Goal: Task Accomplishment & Management: Use online tool/utility

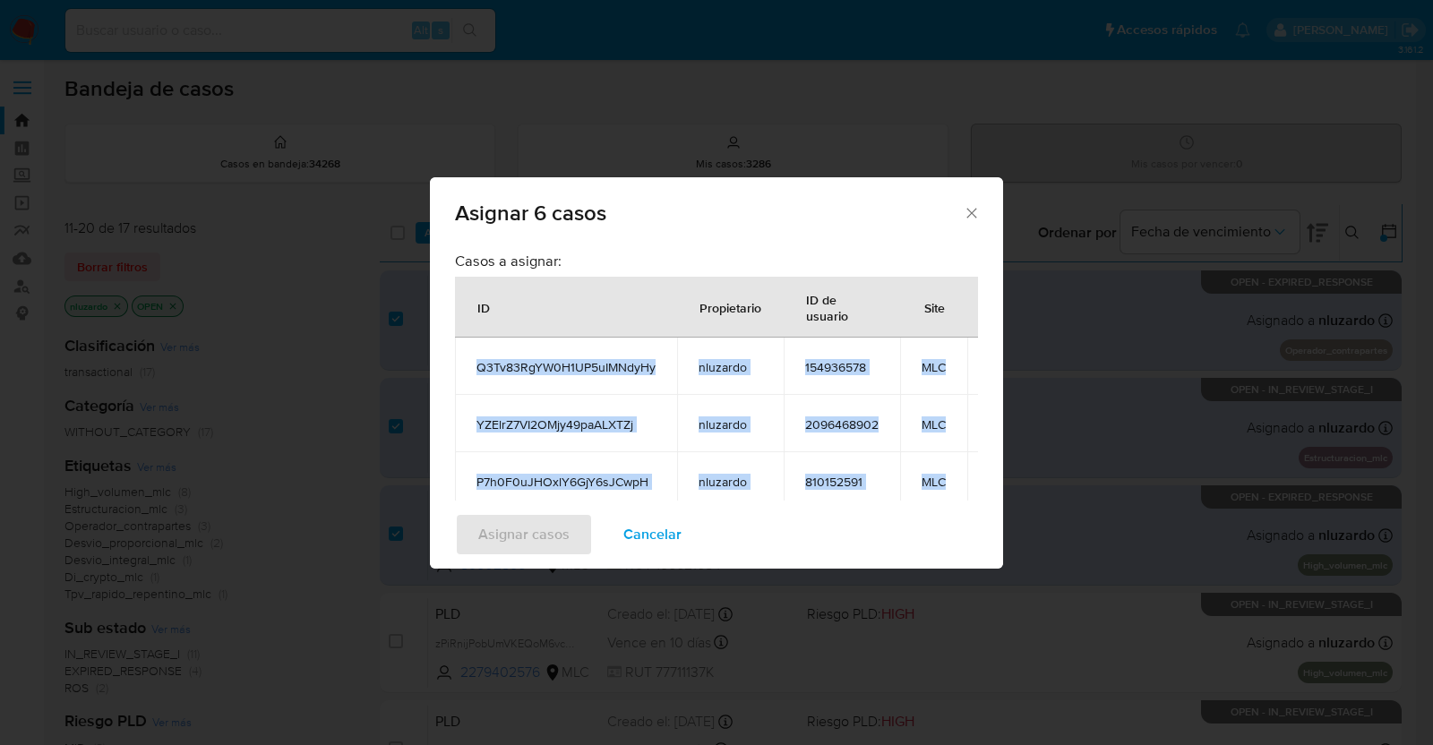
drag, startPoint x: 631, startPoint y: 518, endPoint x: 635, endPoint y: 493, distance: 25.5
click at [635, 493] on div "Asignar 6 casos Casos a asignar: ID Propietario ID de usuario Site Q3Tv83RgYW0H…" at bounding box center [716, 372] width 573 height 391
click at [649, 539] on span "Cancelar" at bounding box center [652, 534] width 58 height 39
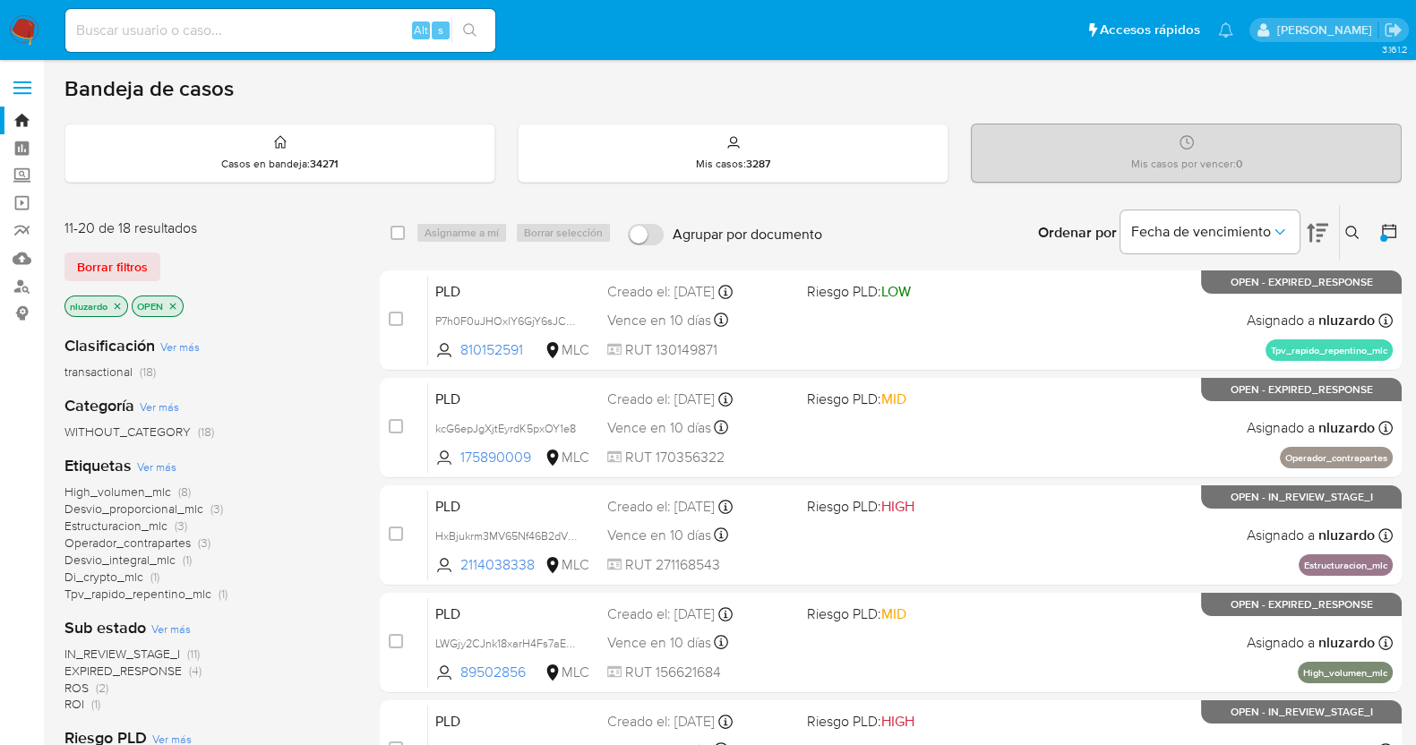
click at [84, 703] on span "ROI (1)" at bounding box center [82, 704] width 36 height 17
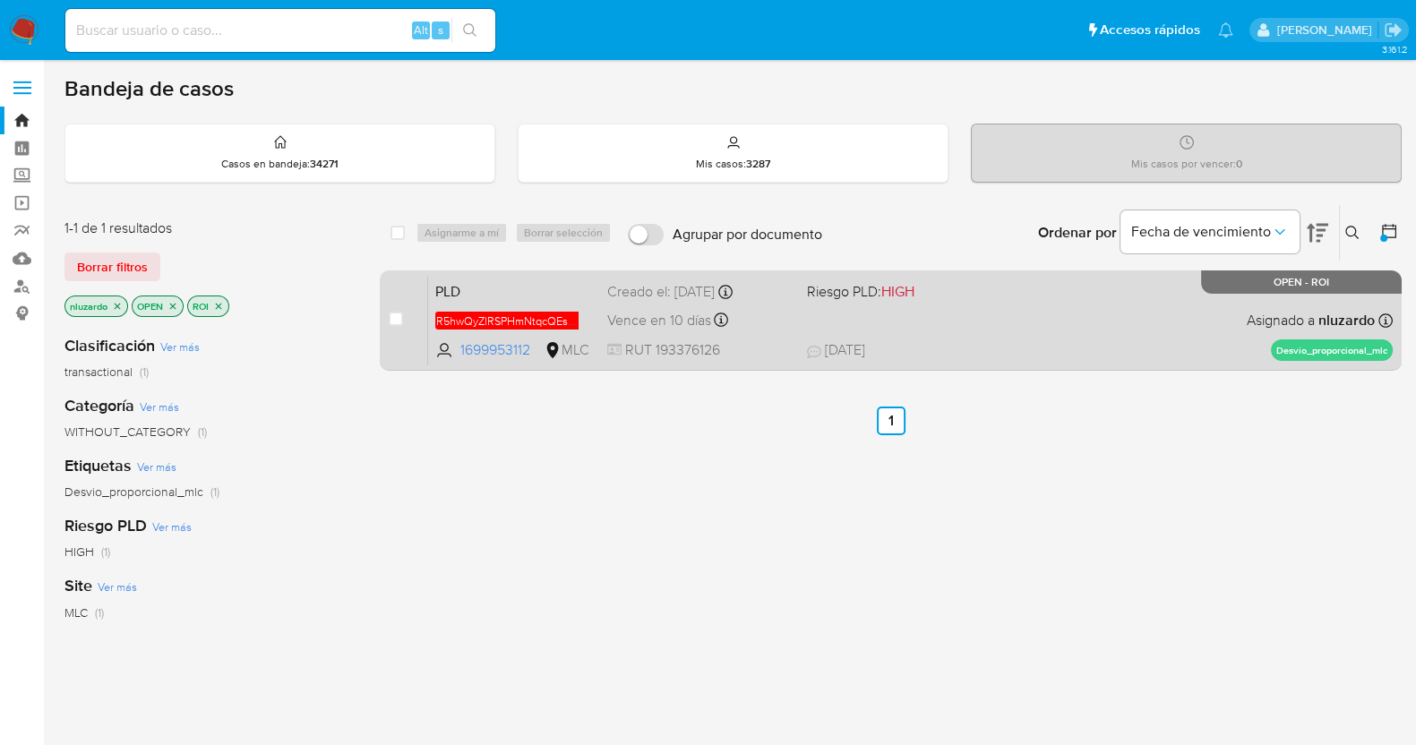
click at [1041, 340] on span "18/08/2025 18/08/2025 11:09" at bounding box center [999, 350] width 385 height 20
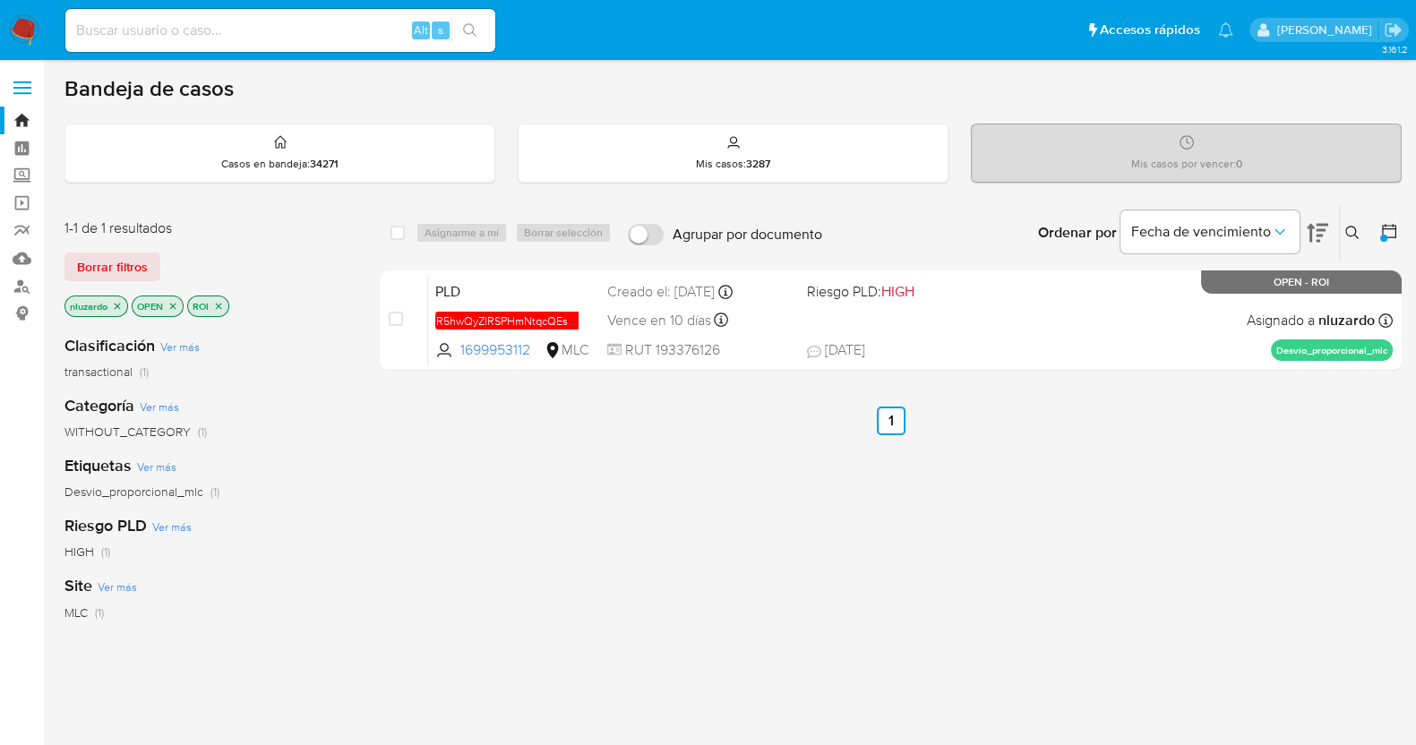
click at [222, 303] on icon "close-filter" at bounding box center [218, 306] width 11 height 11
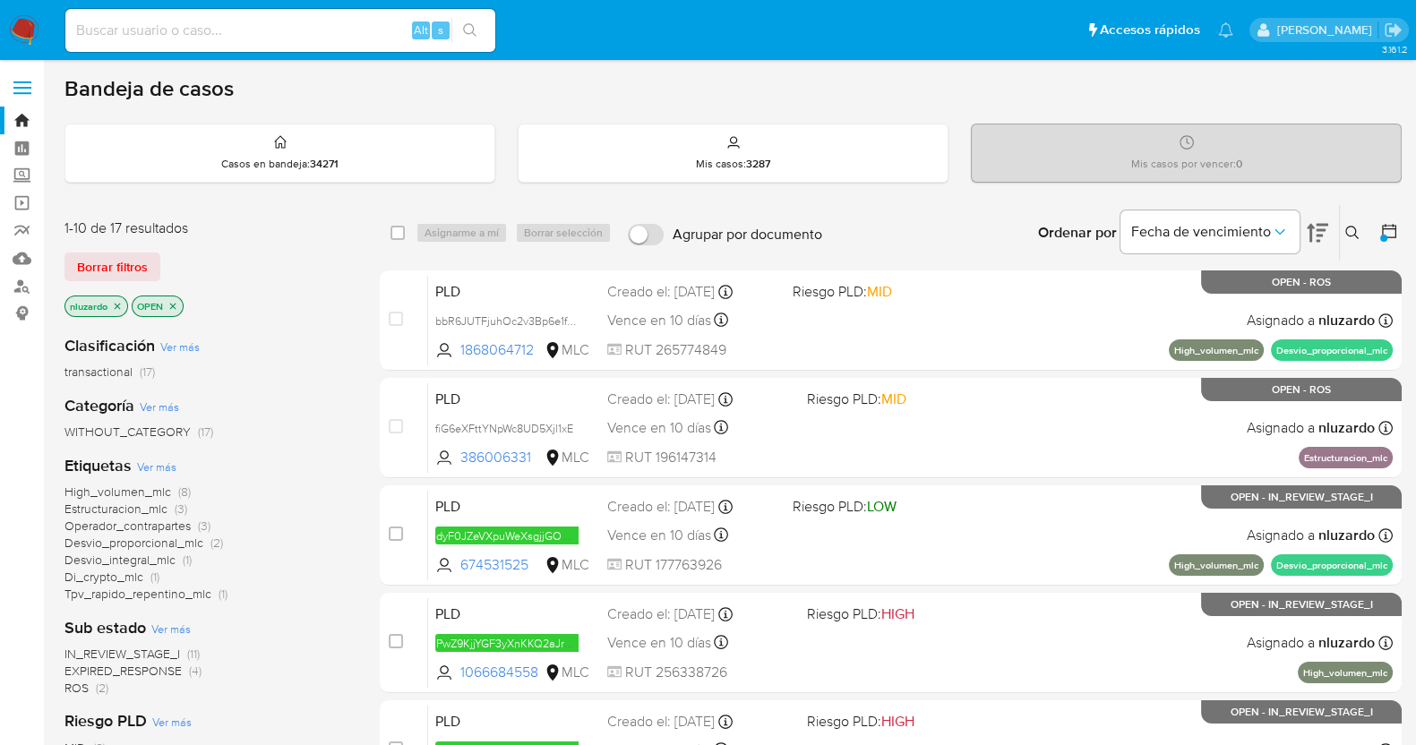
click at [21, 29] on img at bounding box center [24, 30] width 30 height 30
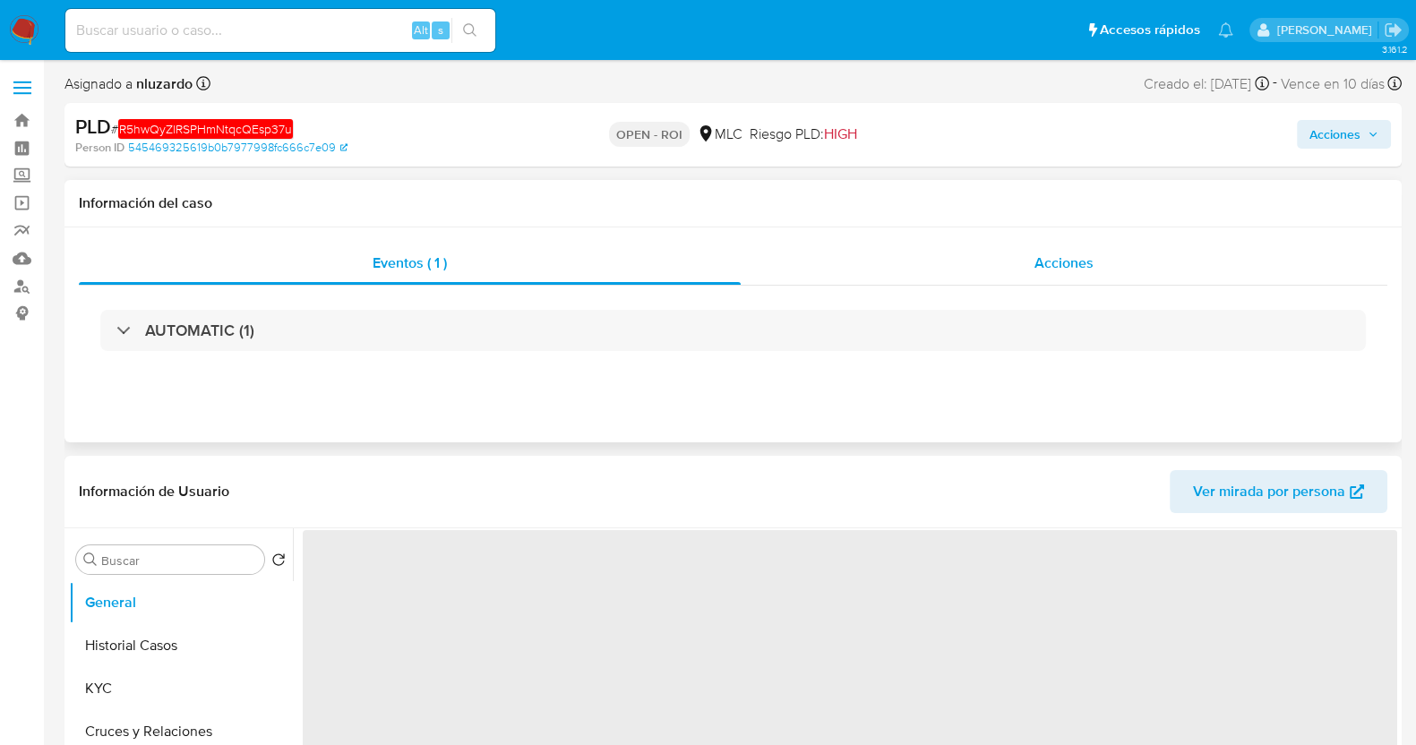
select select "10"
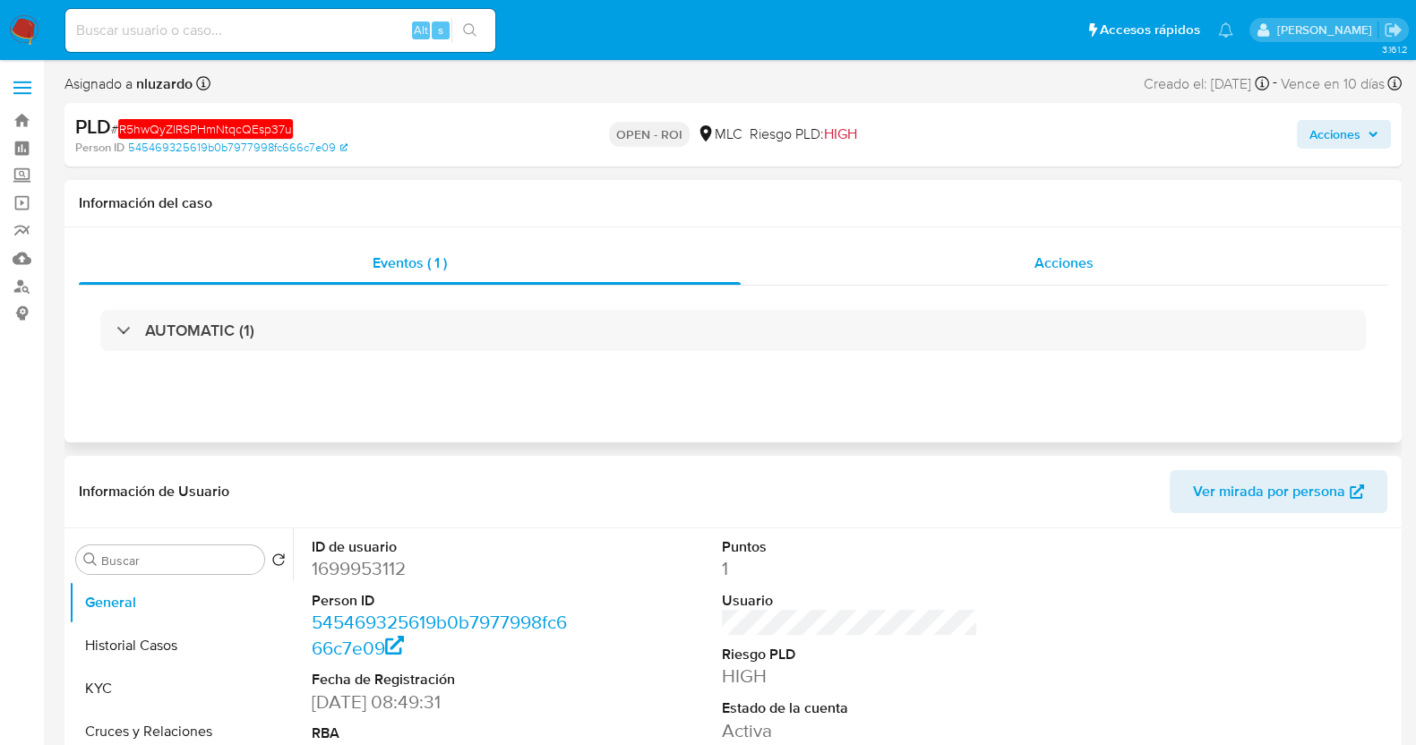
click at [1133, 262] on div "Acciones" at bounding box center [1064, 263] width 647 height 43
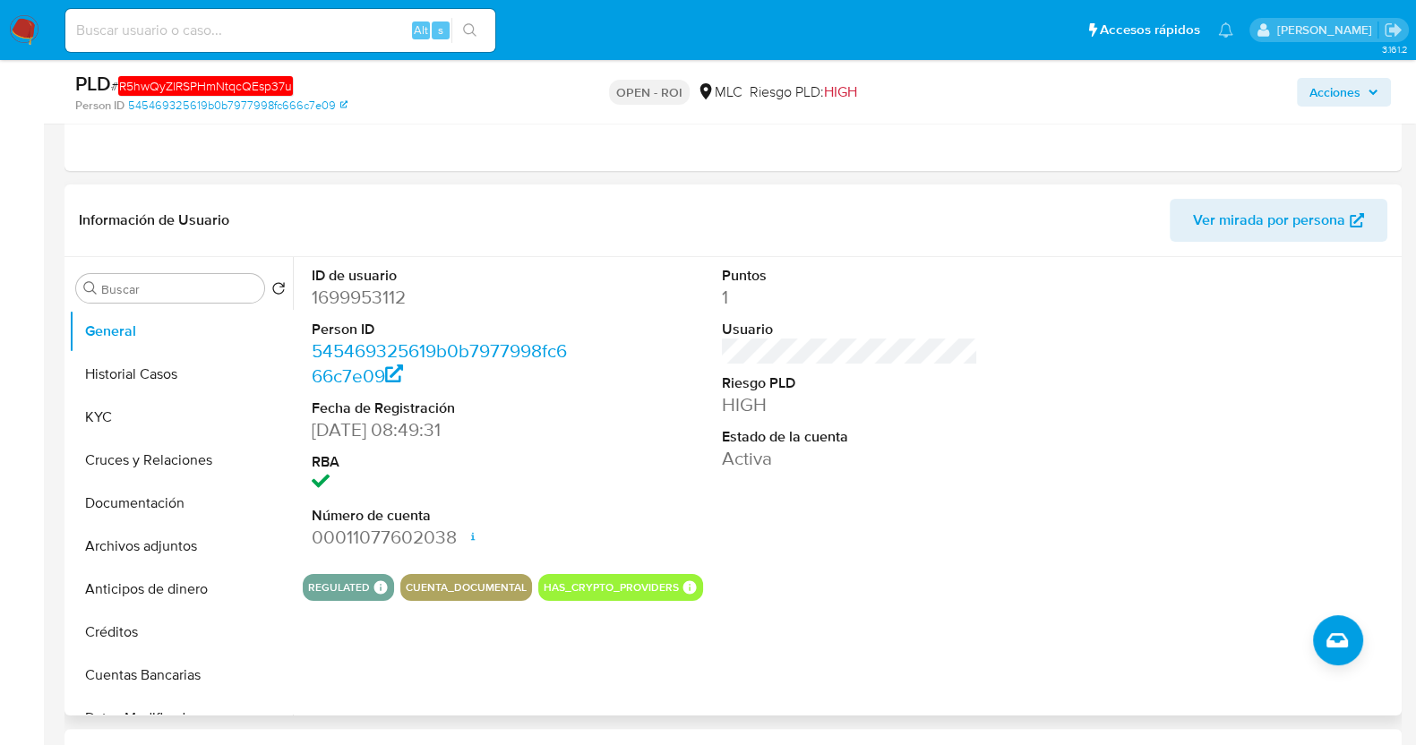
scroll to position [342, 0]
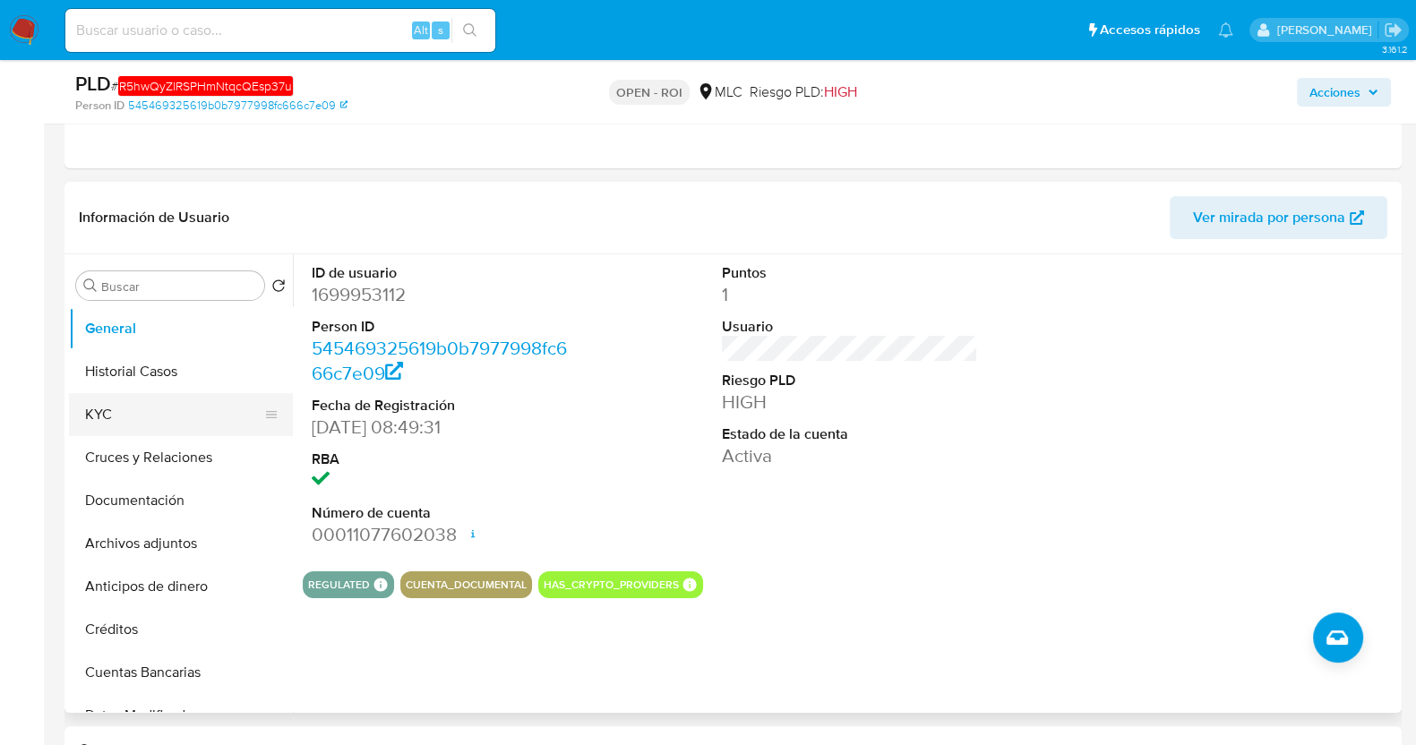
click at [107, 425] on button "KYC" at bounding box center [174, 414] width 210 height 43
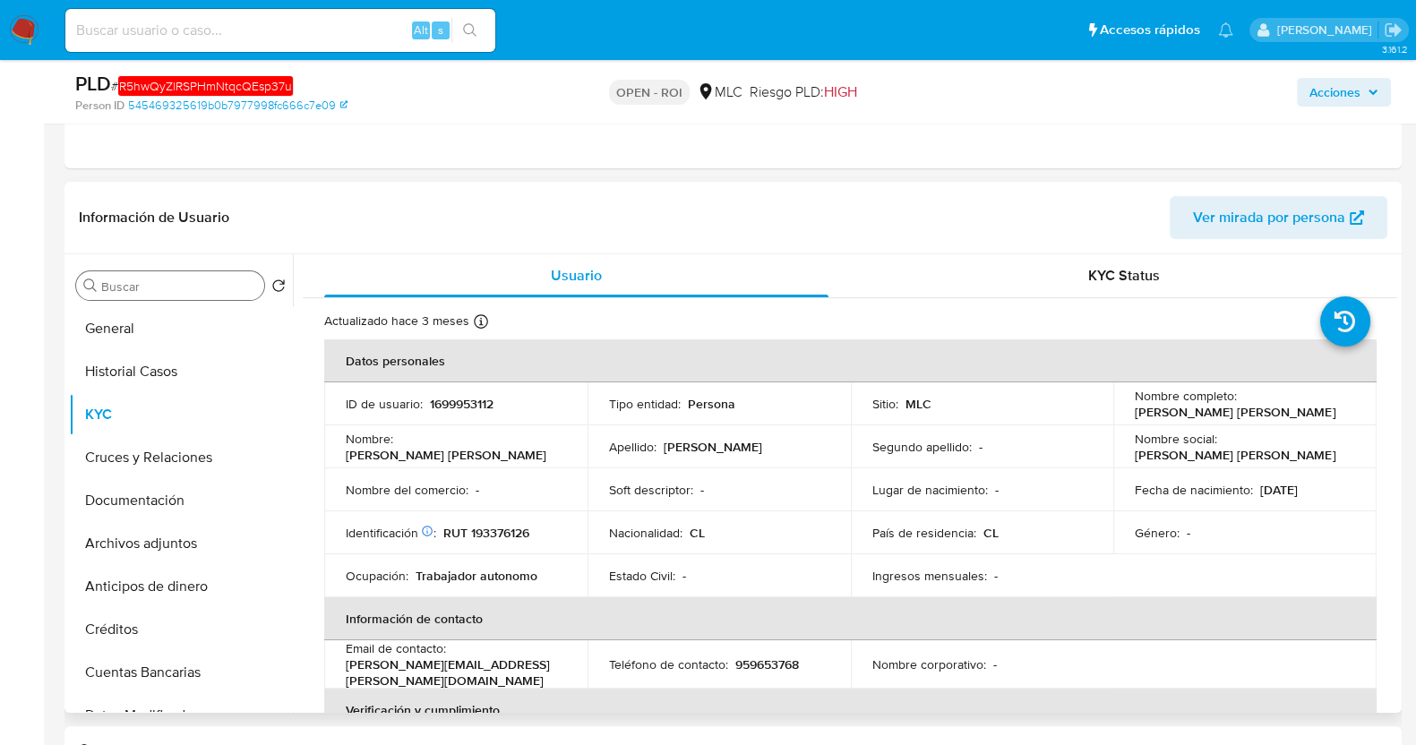
click at [157, 289] on input "Buscar" at bounding box center [179, 287] width 156 height 16
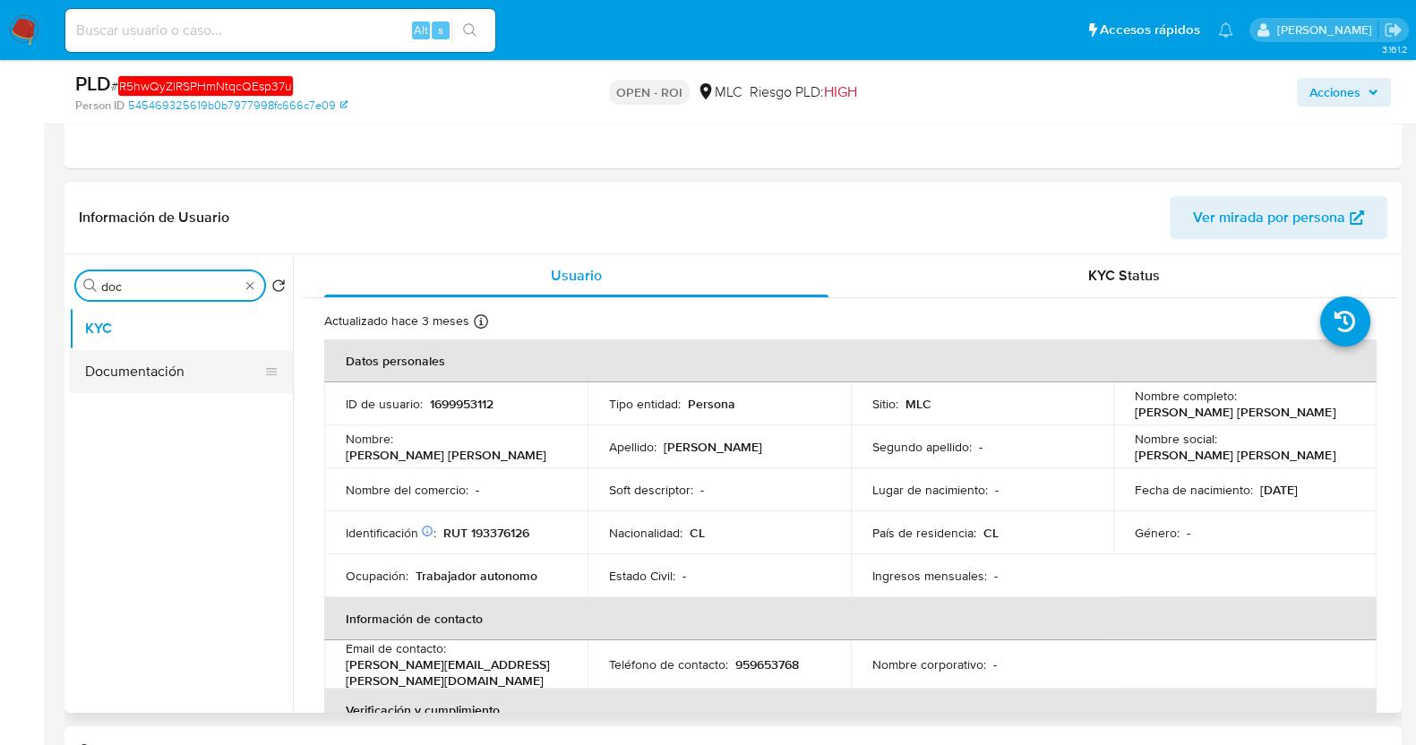
type input "doc"
click at [161, 378] on button "Documentación" at bounding box center [174, 371] width 210 height 43
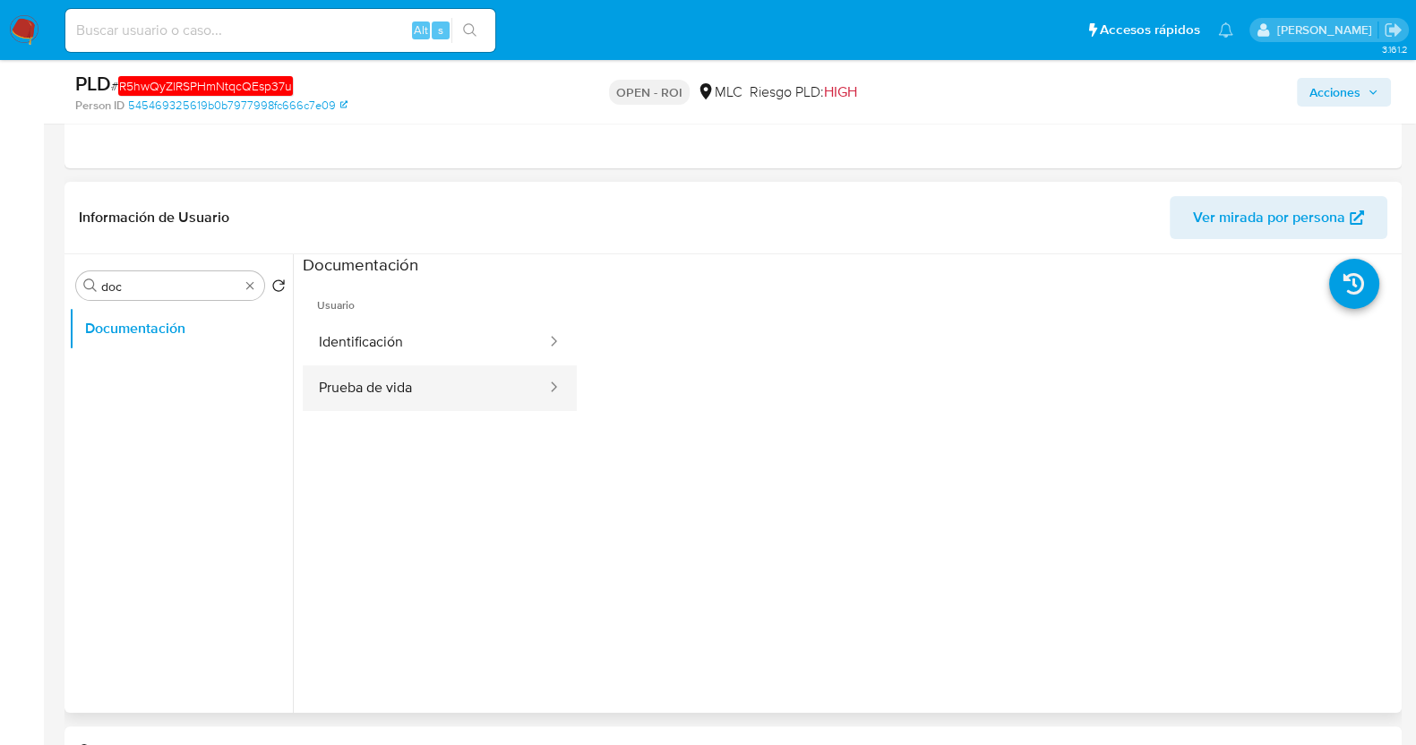
click at [421, 382] on button "Prueba de vida" at bounding box center [425, 388] width 245 height 46
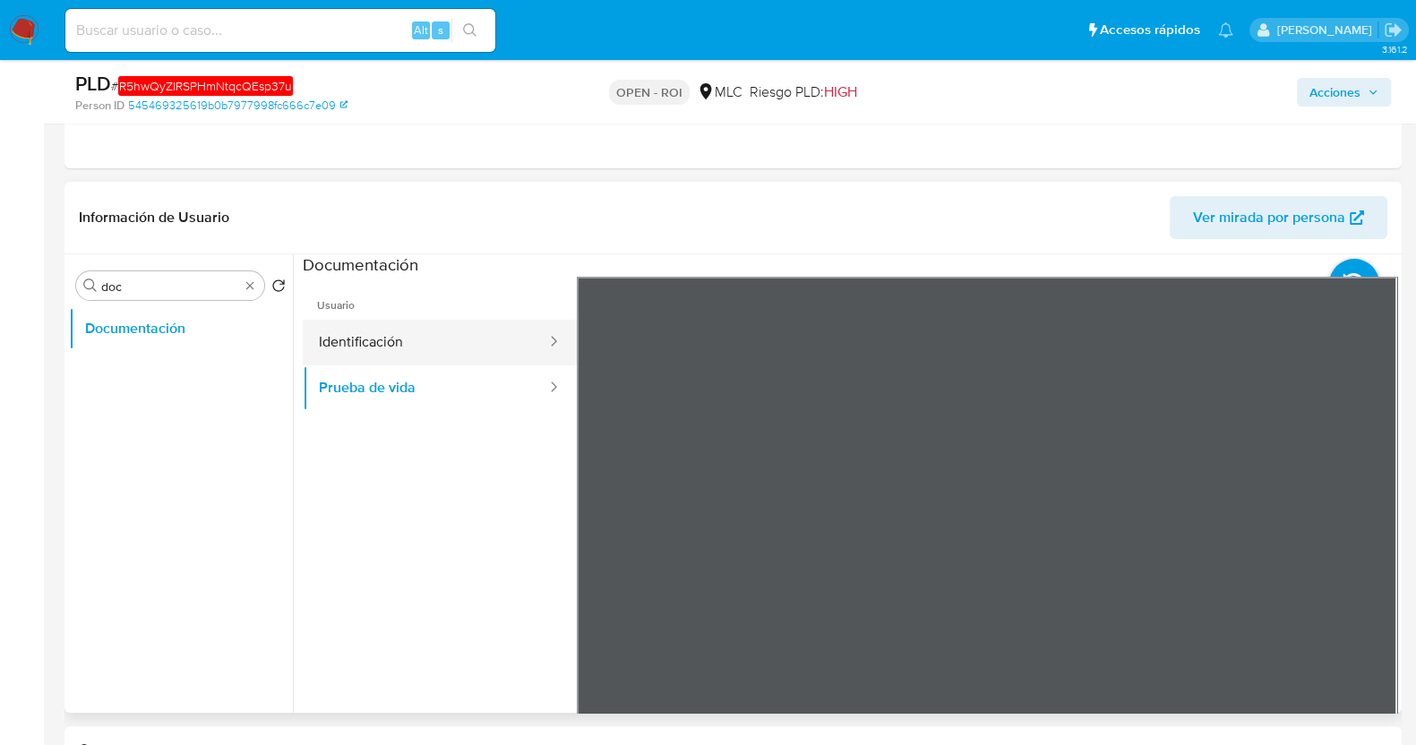
click at [439, 330] on button "Identificación" at bounding box center [425, 343] width 245 height 46
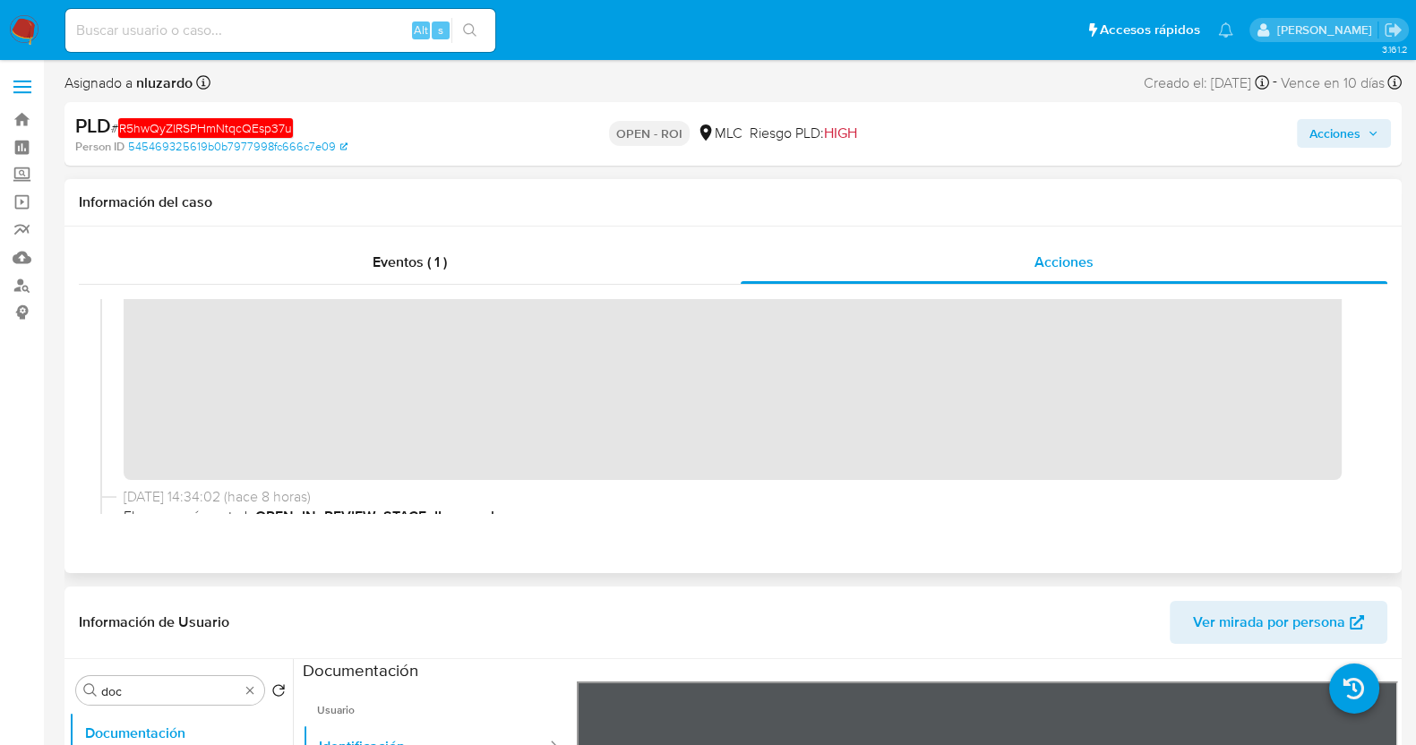
scroll to position [0, 0]
click at [1334, 130] on span "Acciones" at bounding box center [1334, 134] width 51 height 29
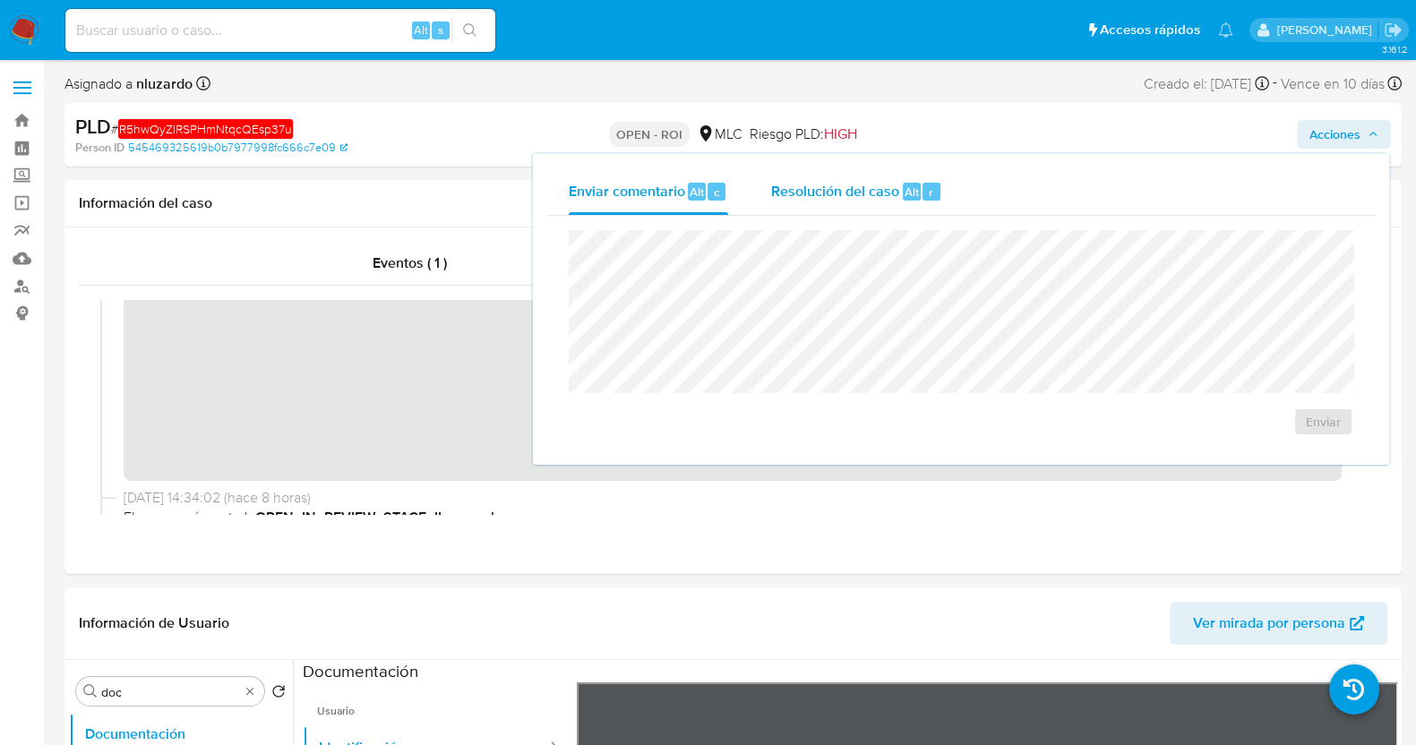
click at [903, 194] on div "Alt" at bounding box center [912, 192] width 18 height 18
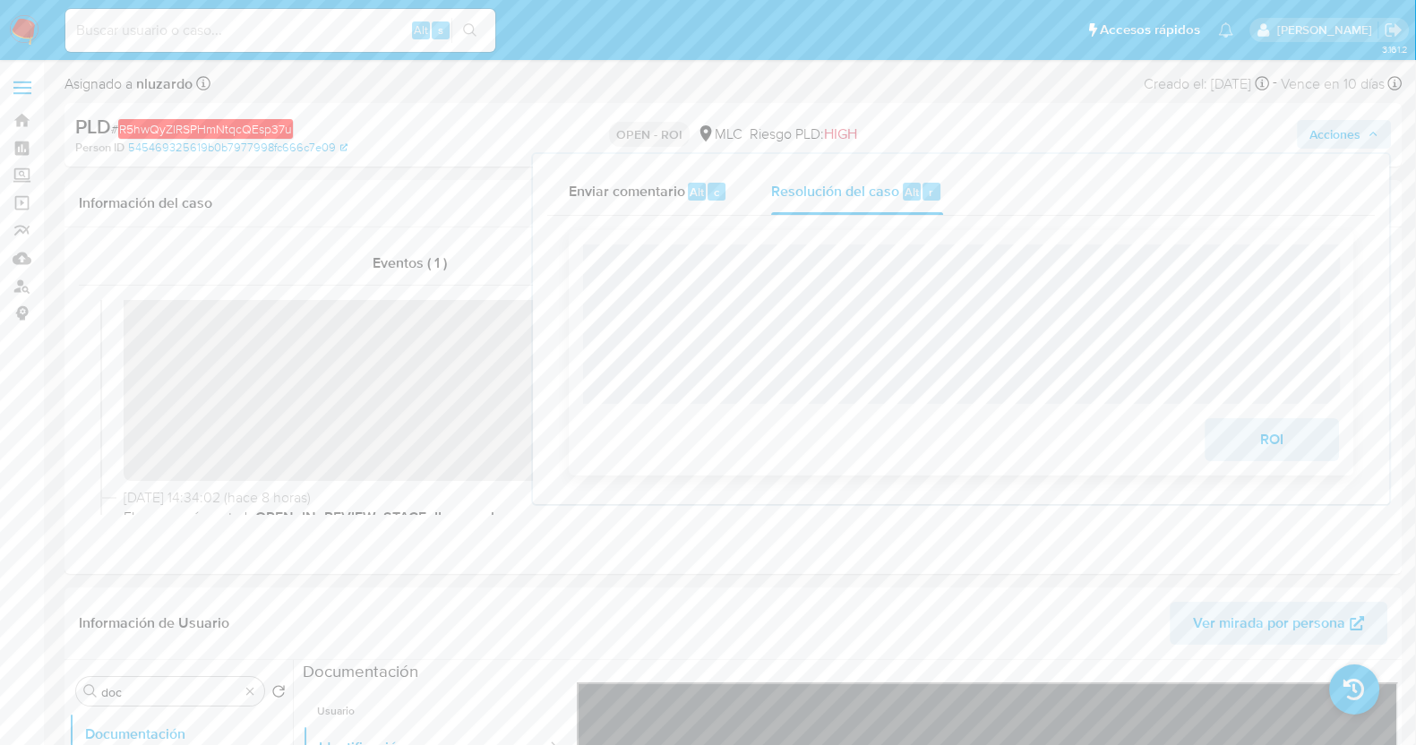
click at [1308, 437] on span "ROI" at bounding box center [1272, 439] width 88 height 39
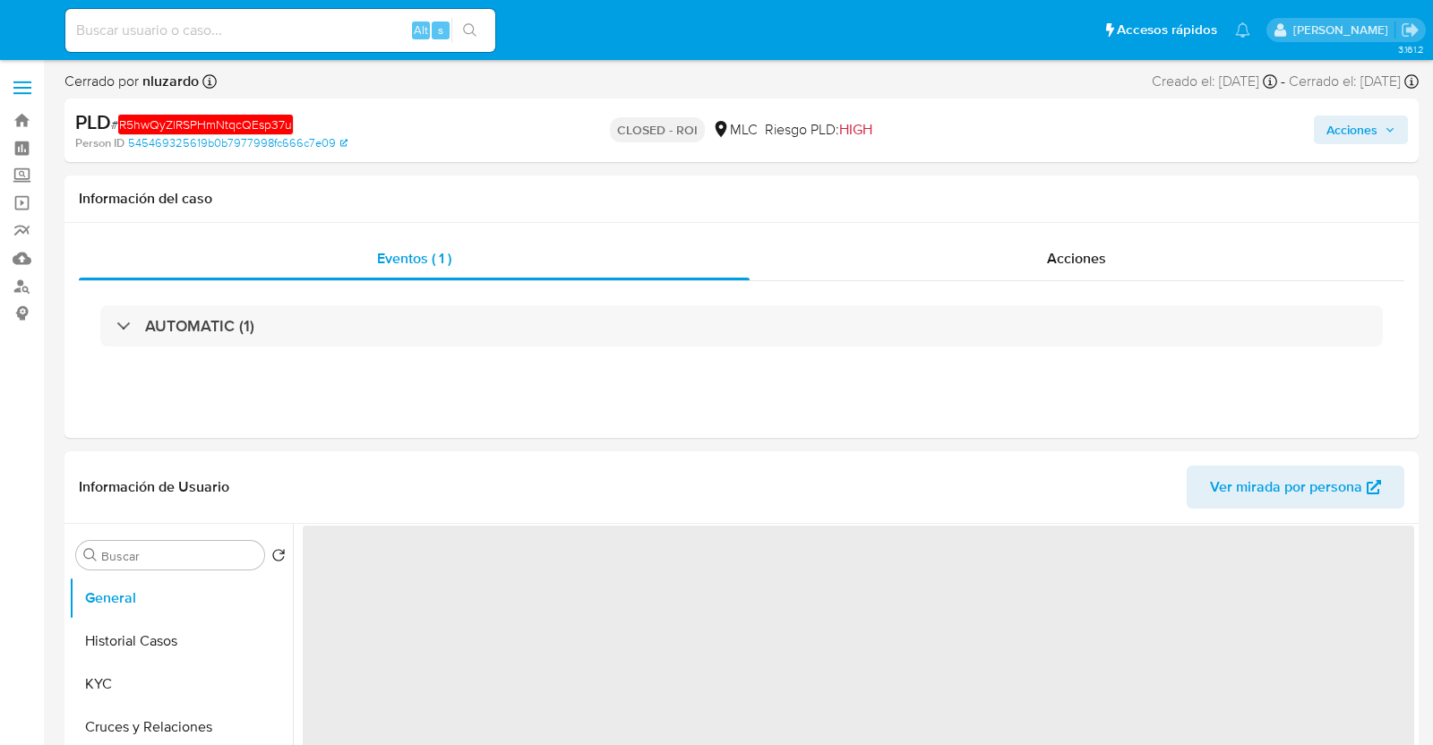
select select "10"
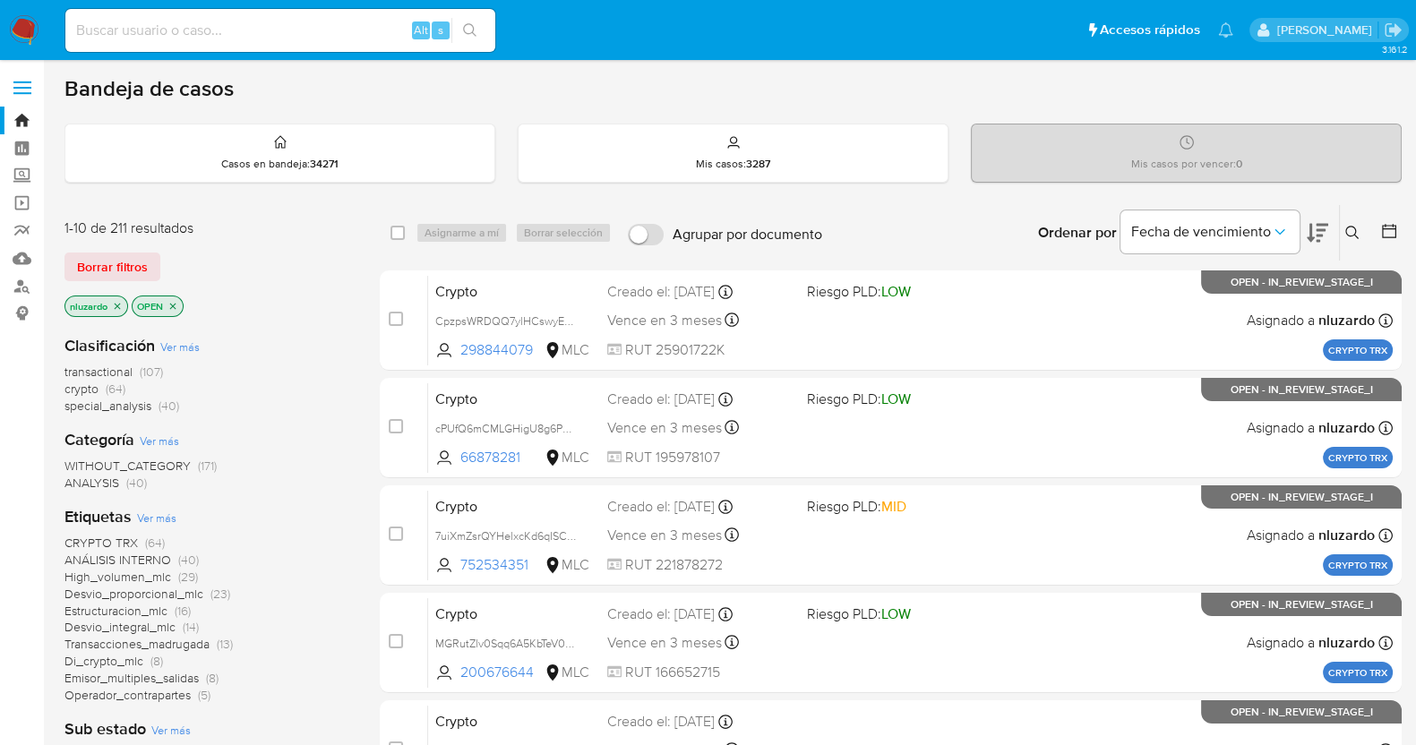
click at [22, 34] on img at bounding box center [24, 30] width 30 height 30
